Goal: Transaction & Acquisition: Book appointment/travel/reservation

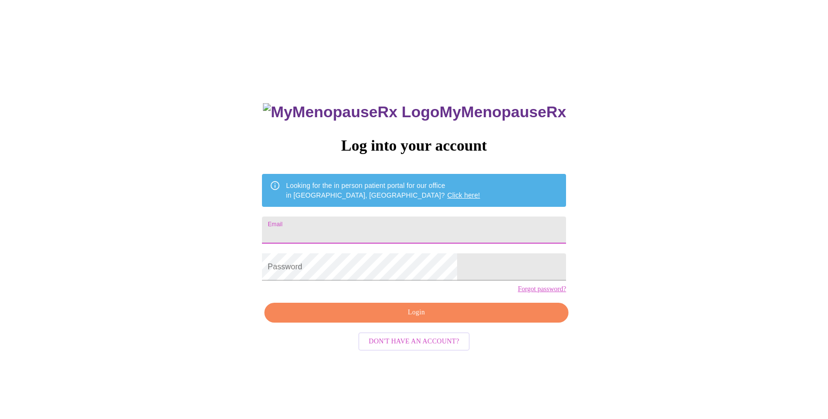
click at [433, 221] on input "Email" at bounding box center [414, 229] width 304 height 27
type input "hlove77@gmail.com"
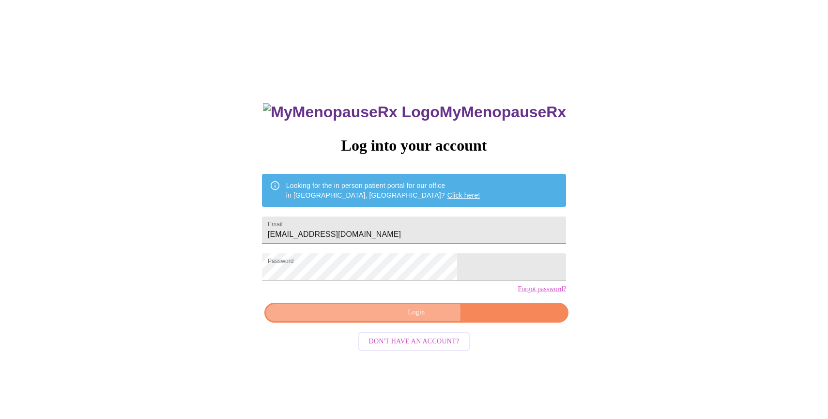
click at [406, 318] on span "Login" at bounding box center [416, 312] width 282 height 12
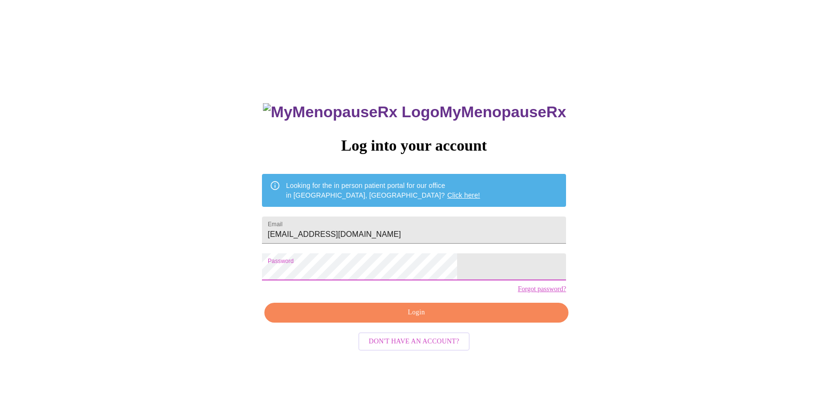
click at [390, 318] on span "Login" at bounding box center [416, 312] width 282 height 12
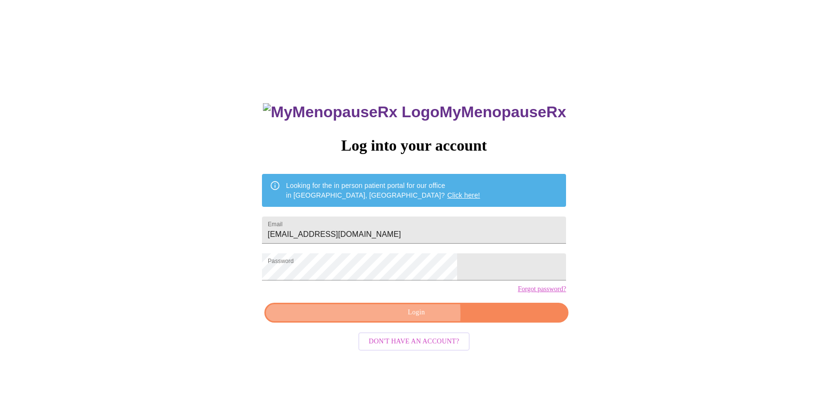
click at [377, 318] on span "Login" at bounding box center [416, 312] width 282 height 12
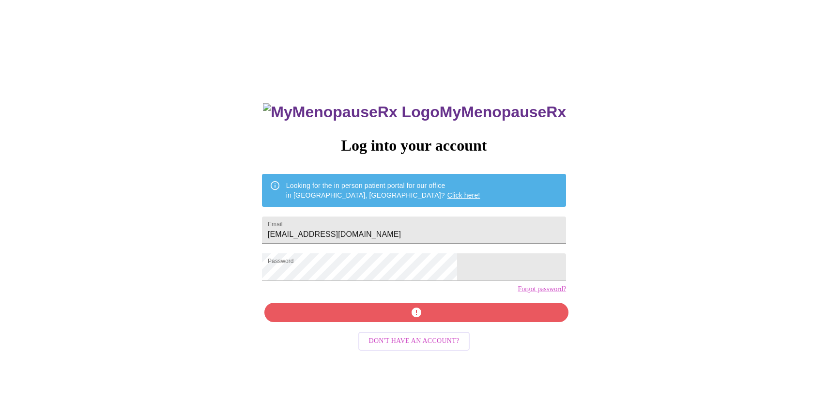
click at [517, 293] on link "Forgot password?" at bounding box center [541, 289] width 48 height 8
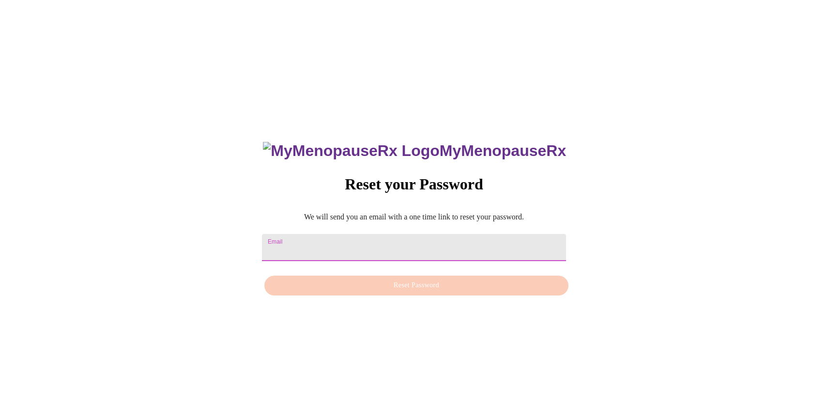
click at [411, 246] on input "Email" at bounding box center [414, 247] width 304 height 27
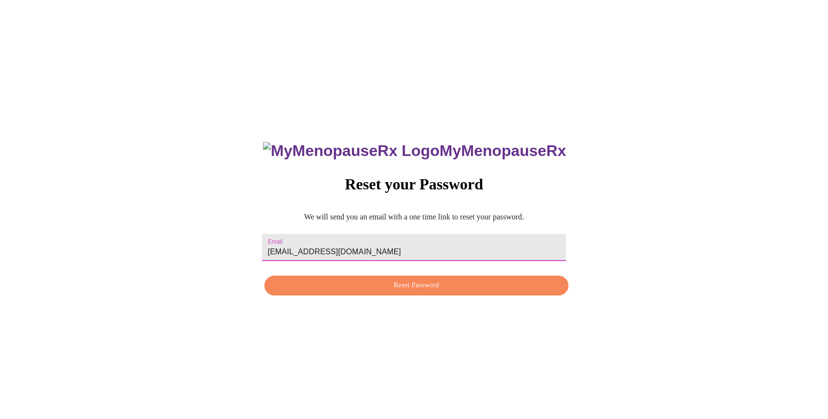
type input "hjlove77@gmail.com"
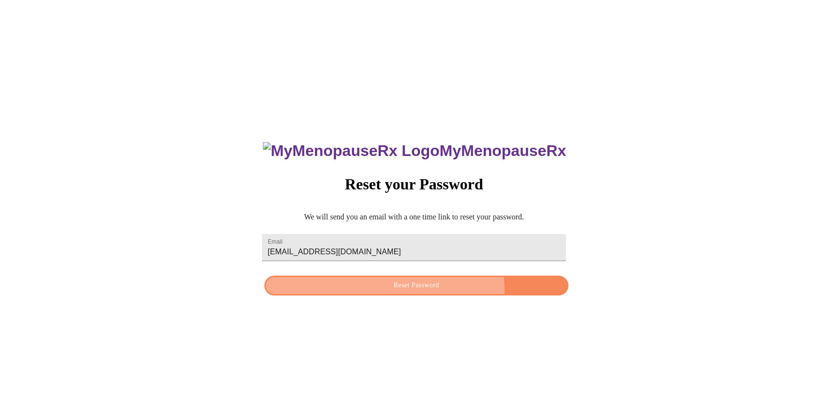
click at [411, 291] on span "Reset Password" at bounding box center [416, 285] width 282 height 12
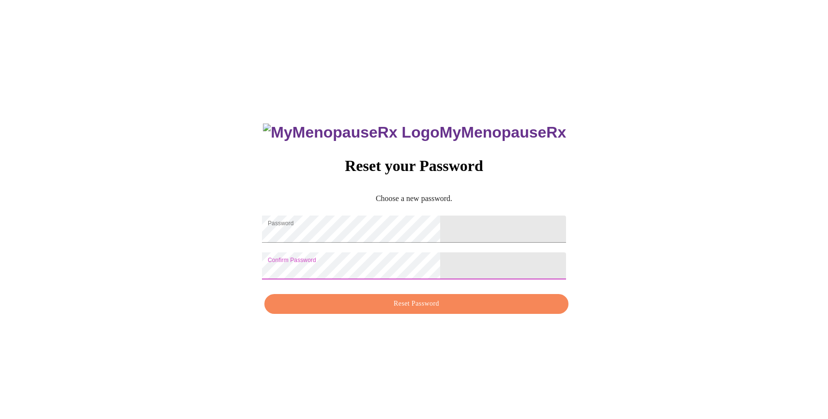
click at [368, 308] on span "Reset Password" at bounding box center [416, 304] width 282 height 12
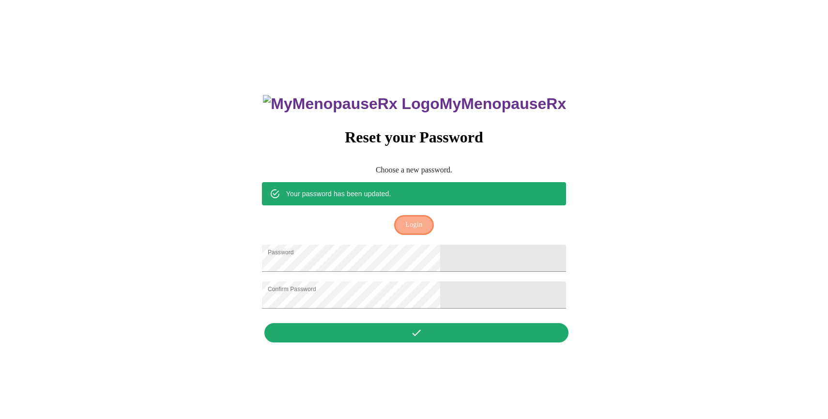
click at [406, 219] on span "Login" at bounding box center [413, 225] width 17 height 12
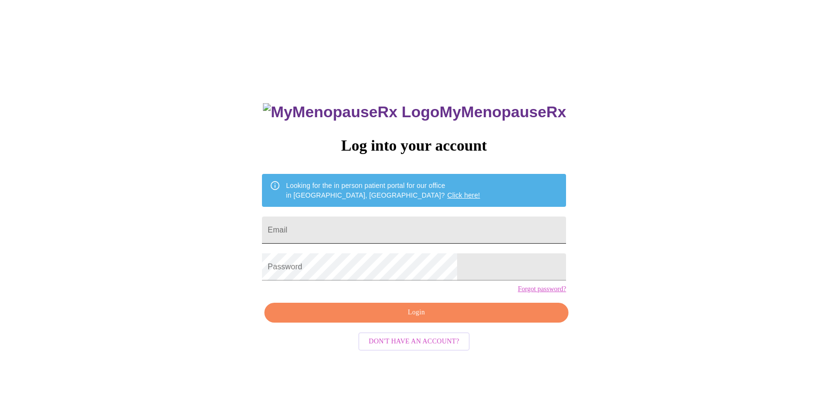
click at [395, 226] on input "Email" at bounding box center [414, 229] width 304 height 27
type input "[EMAIL_ADDRESS][DOMAIN_NAME]"
click at [346, 231] on input "Email" at bounding box center [414, 229] width 304 height 27
type input "hjlove77@gmail.com"
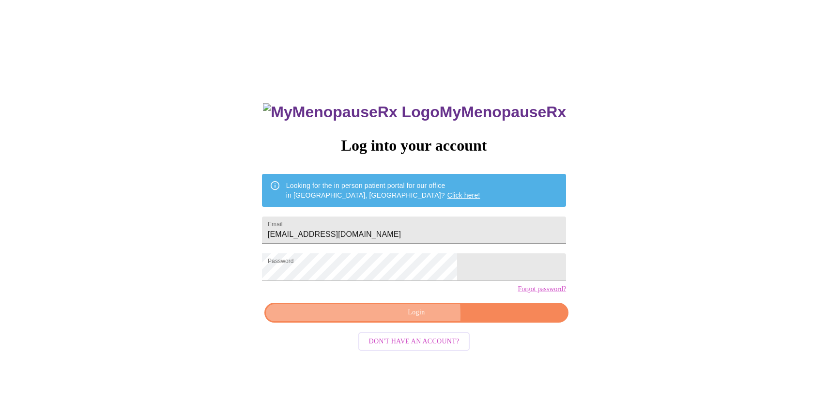
click at [367, 318] on span "Login" at bounding box center [416, 312] width 282 height 12
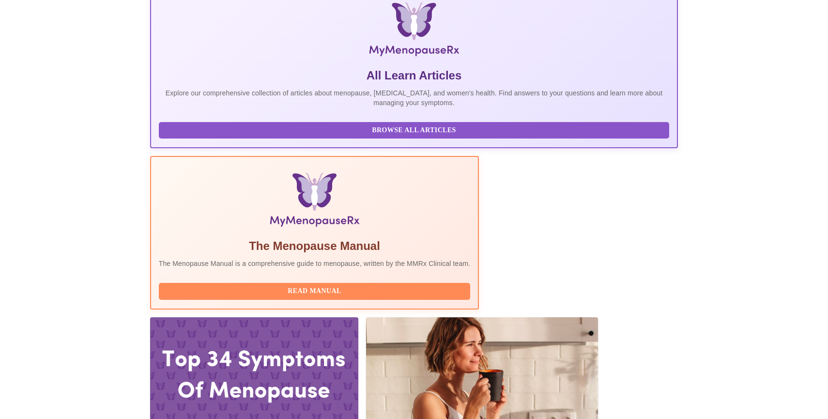
scroll to position [155, 0]
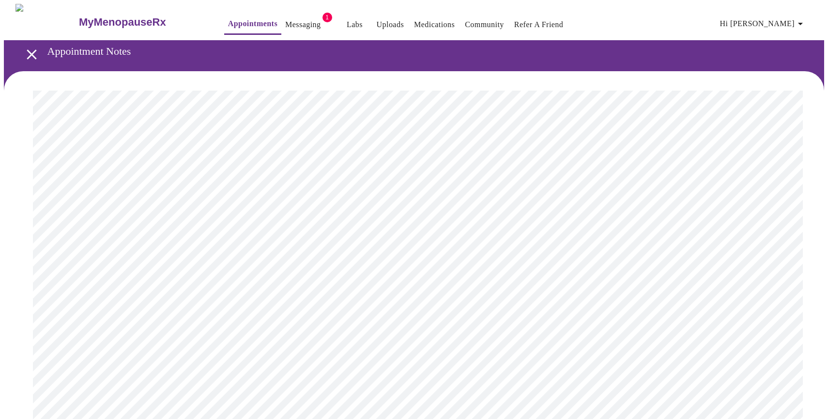
click at [285, 22] on link "Messaging" at bounding box center [302, 25] width 35 height 14
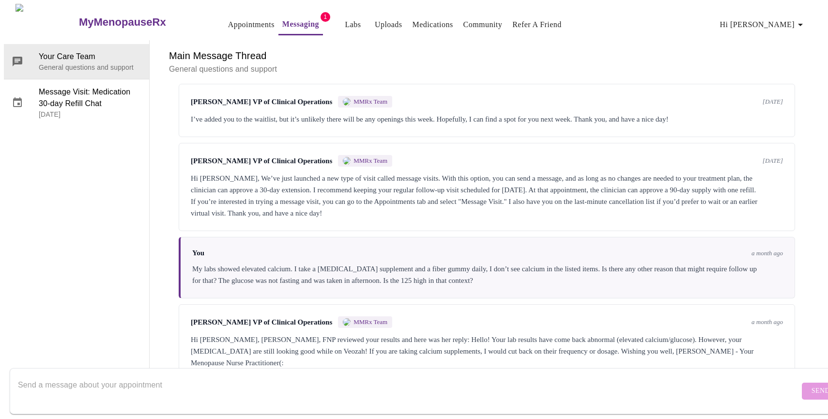
scroll to position [762, 0]
click at [150, 189] on div "Main Message Thread General questions and support Messages are typically review…" at bounding box center [487, 210] width 674 height 340
click at [803, 331] on div "Messages are typically reviewed within 1-2 business days Kelly Perisin MMRx Tea…" at bounding box center [486, 232] width 651 height 298
click at [78, 86] on span "Message Visit: Medication 30-day Refill Chat" at bounding box center [90, 97] width 103 height 23
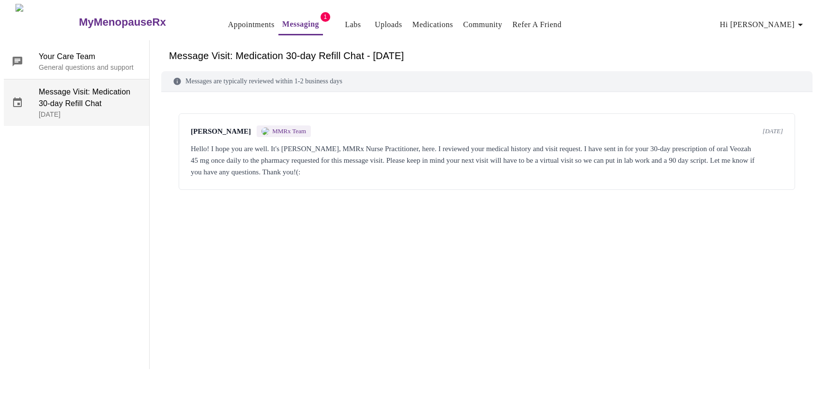
scroll to position [0, 0]
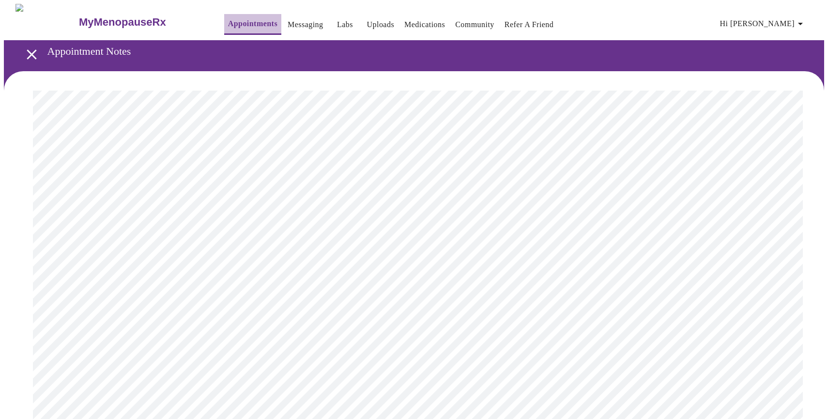
click at [224, 27] on button "Appointments" at bounding box center [252, 24] width 57 height 21
click at [31, 51] on icon "open drawer" at bounding box center [31, 54] width 17 height 17
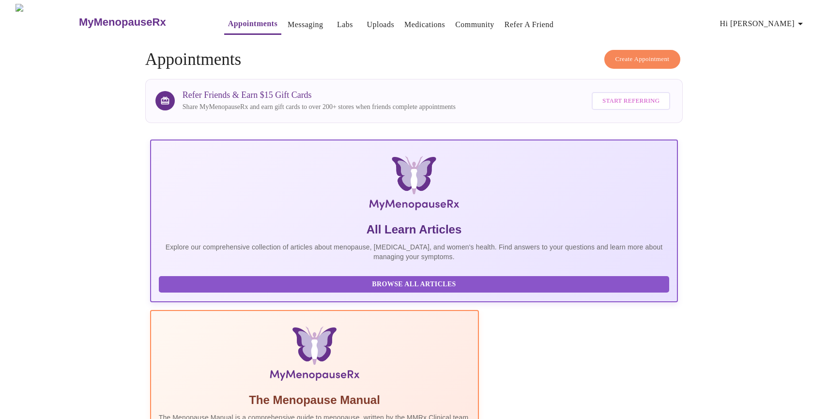
click at [624, 54] on span "Create Appointment" at bounding box center [642, 59] width 54 height 11
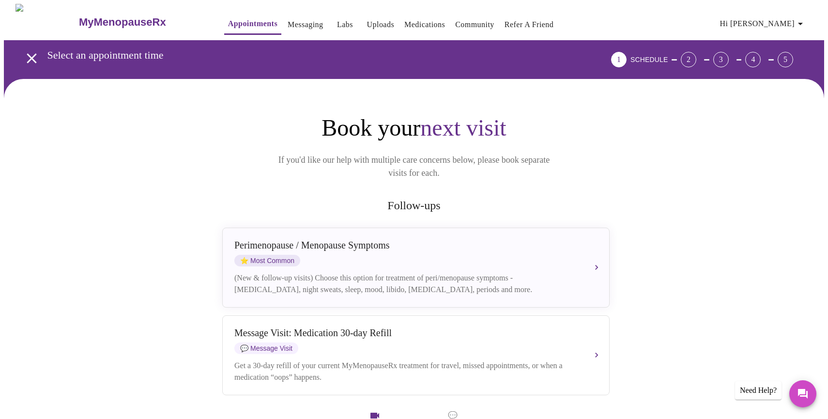
click at [576, 153] on div "Book your next visit If you'd like our help with multiple care concerns below, …" at bounding box center [413, 147] width 387 height 66
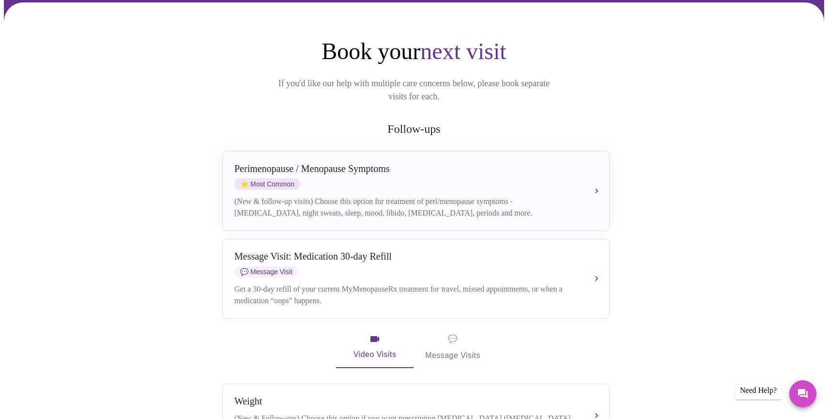
scroll to position [77, 0]
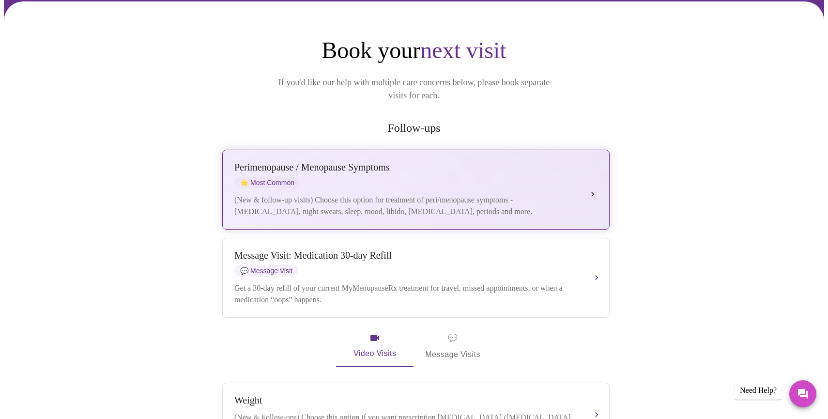
click at [289, 194] on div "(New & follow-up visits) Choose this option for treatment of peri/menopause sym…" at bounding box center [406, 205] width 344 height 23
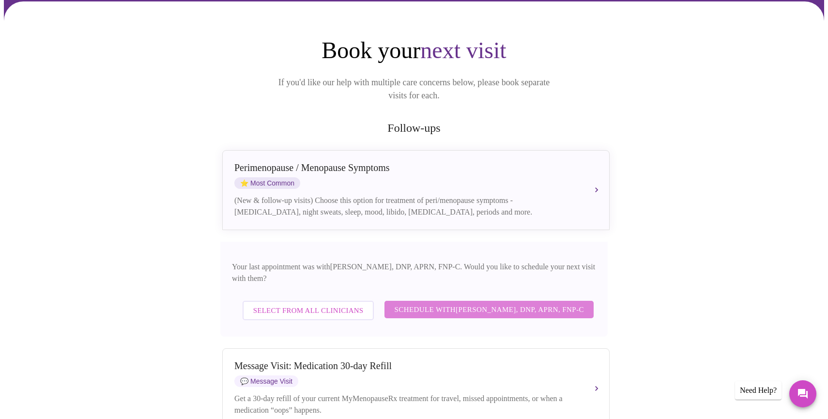
click at [411, 303] on span "Schedule with Jillian Montefusco, DNP, APRN, FNP-C" at bounding box center [489, 309] width 190 height 13
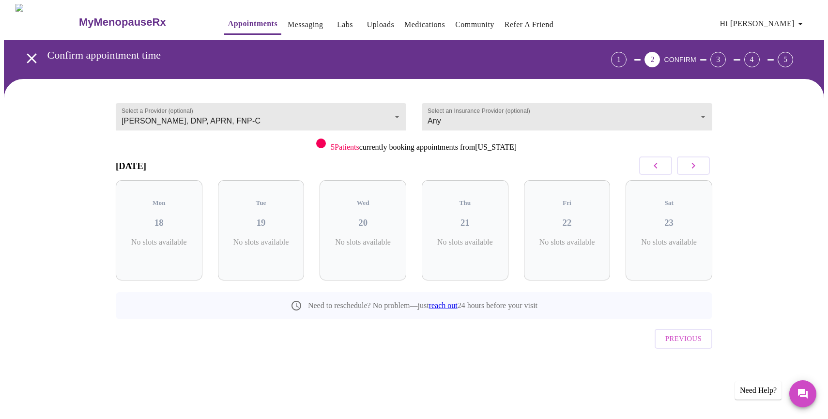
scroll to position [0, 0]
click at [689, 165] on icon "button" at bounding box center [693, 166] width 12 height 12
click at [655, 165] on icon "button" at bounding box center [655, 166] width 12 height 12
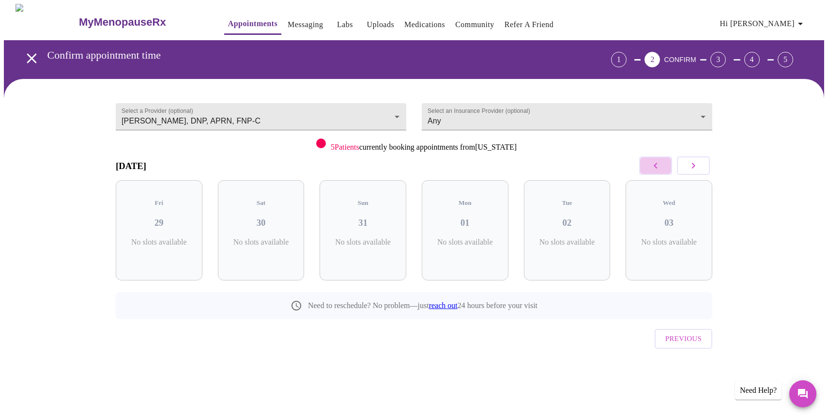
click at [654, 169] on icon "button" at bounding box center [655, 166] width 12 height 12
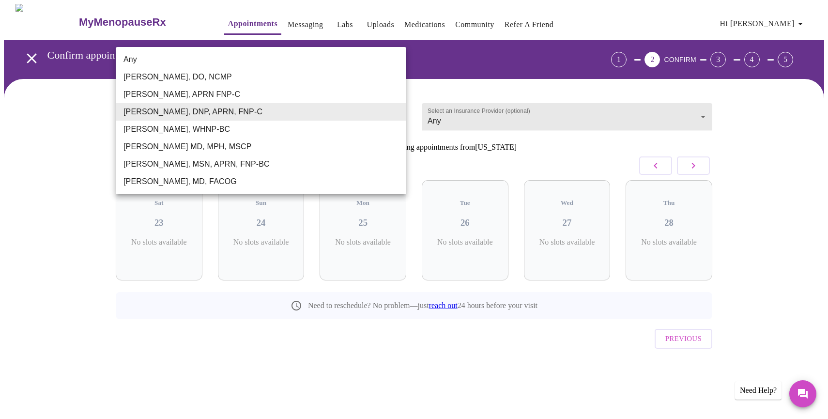
click at [273, 113] on body "MyMenopauseRx Appointments Messaging Labs Uploads Medications Community Refer a…" at bounding box center [414, 200] width 820 height 393
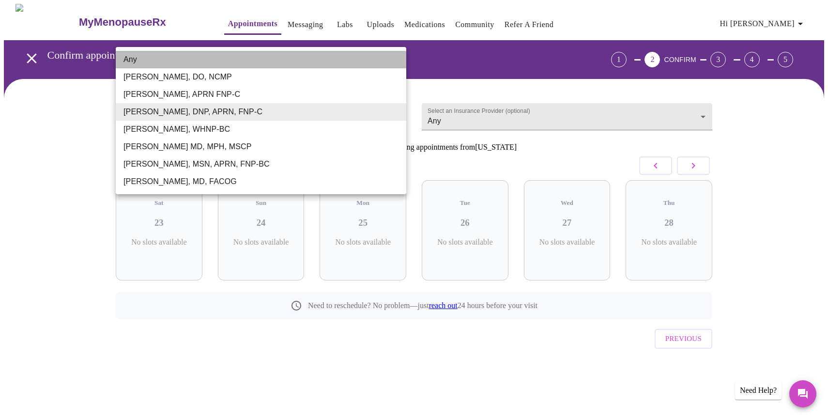
click at [253, 61] on li "Any" at bounding box center [261, 59] width 290 height 17
type input "Any"
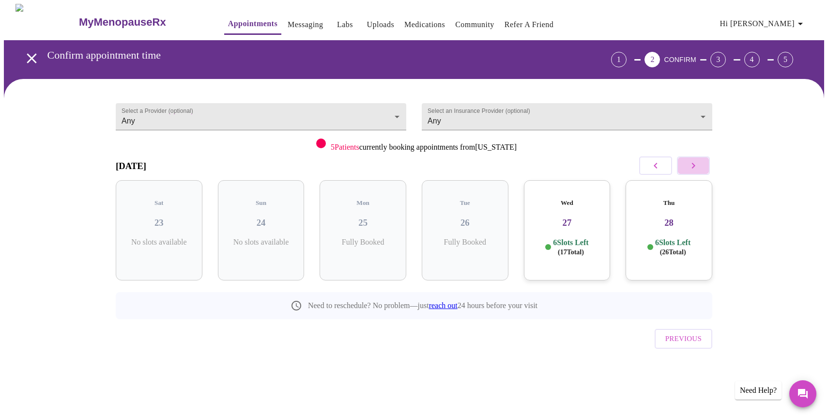
click at [697, 168] on icon "button" at bounding box center [693, 166] width 12 height 12
click at [163, 227] on div "Fri 29 4 Slots Left ( 10 Total)" at bounding box center [159, 230] width 87 height 100
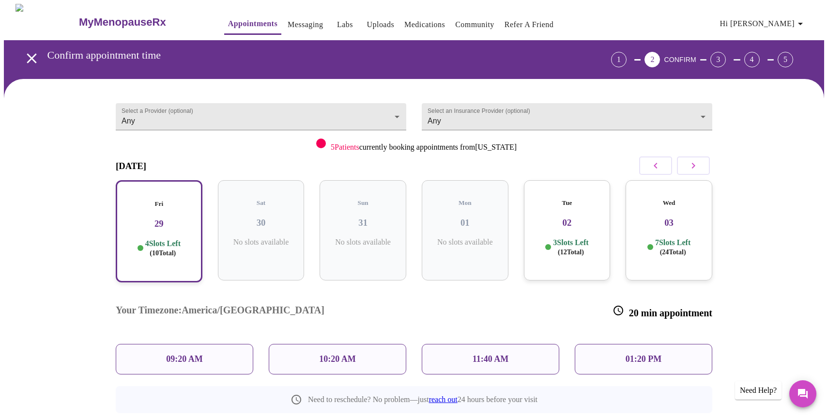
click at [184, 354] on p "09:20 AM" at bounding box center [184, 359] width 37 height 10
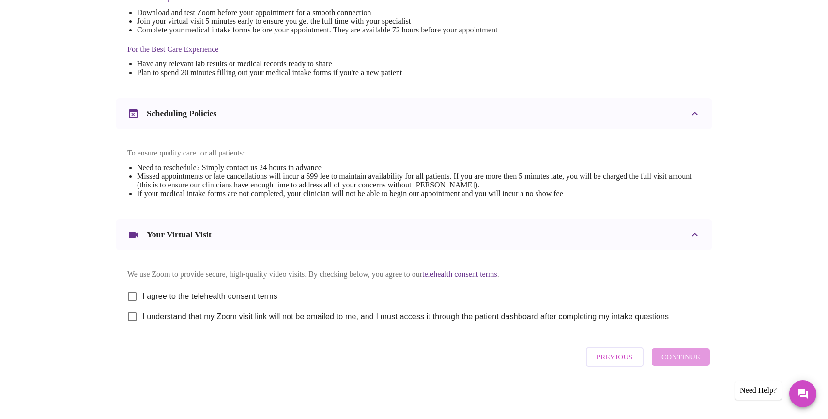
scroll to position [283, 0]
click at [132, 289] on input "I agree to the telehealth consent terms" at bounding box center [132, 296] width 20 height 20
checkbox input "true"
click at [136, 319] on input "I understand that my Zoom visit link will not be emailed to me, and I must acce…" at bounding box center [132, 316] width 20 height 20
checkbox input "true"
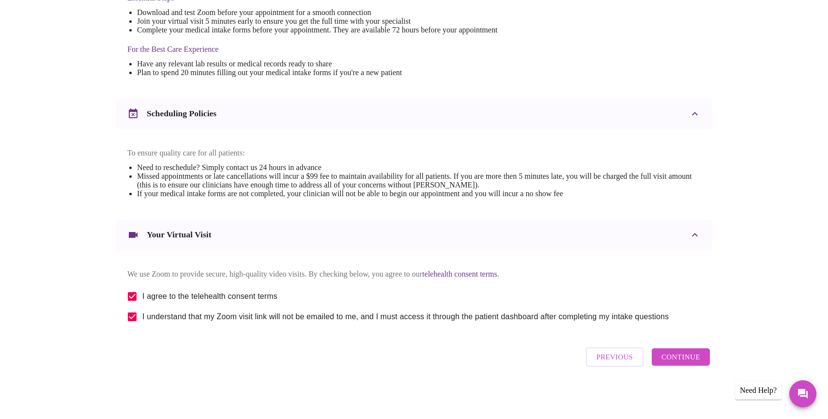
click at [697, 357] on span "Continue" at bounding box center [680, 356] width 39 height 13
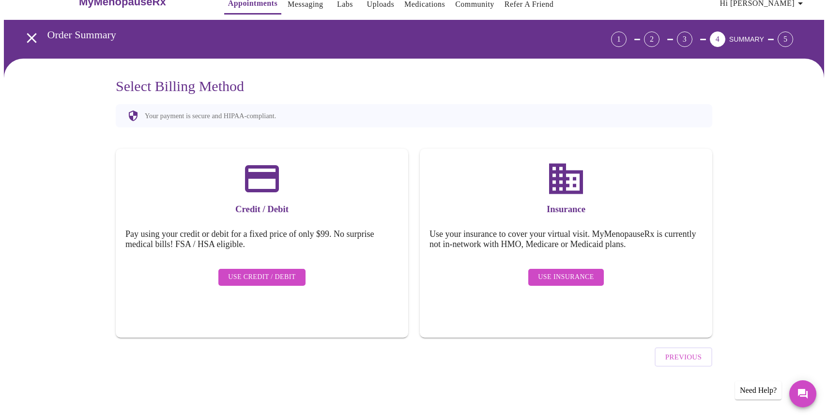
scroll to position [0, 0]
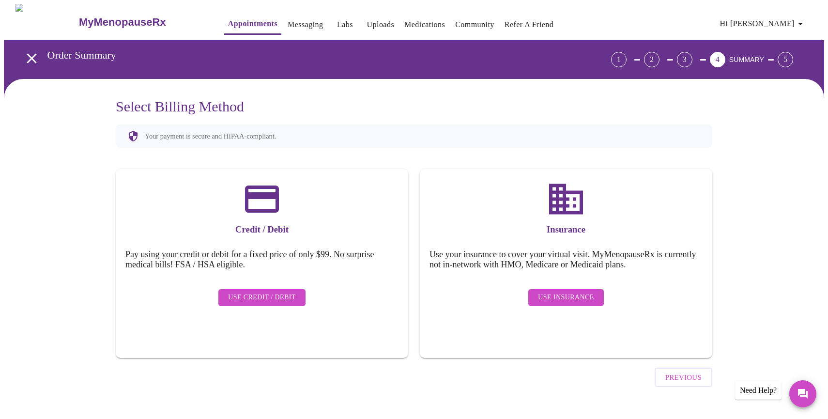
click at [577, 291] on span "Use Insurance" at bounding box center [566, 297] width 56 height 12
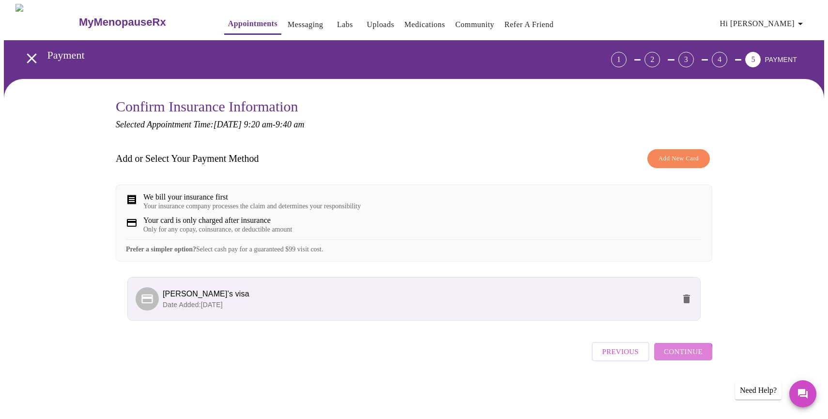
click at [683, 358] on span "Continue" at bounding box center [682, 351] width 39 height 13
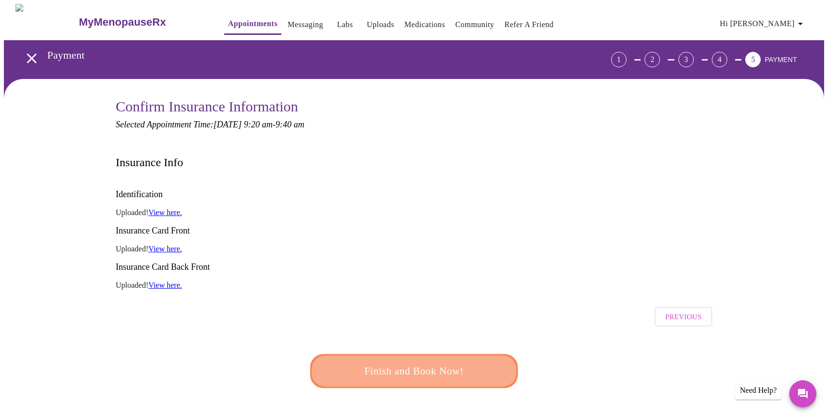
click at [486, 362] on span "Finish and Book Now!" at bounding box center [413, 371] width 179 height 18
